Goal: Check status

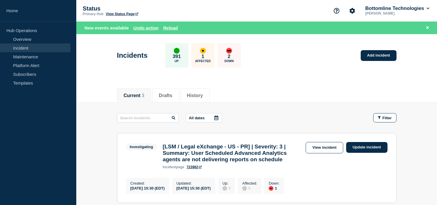
drag, startPoint x: 168, startPoint y: 29, endPoint x: 189, endPoint y: 43, distance: 25.7
click at [168, 29] on button "Reload" at bounding box center [170, 27] width 15 height 5
